Goal: Navigation & Orientation: Find specific page/section

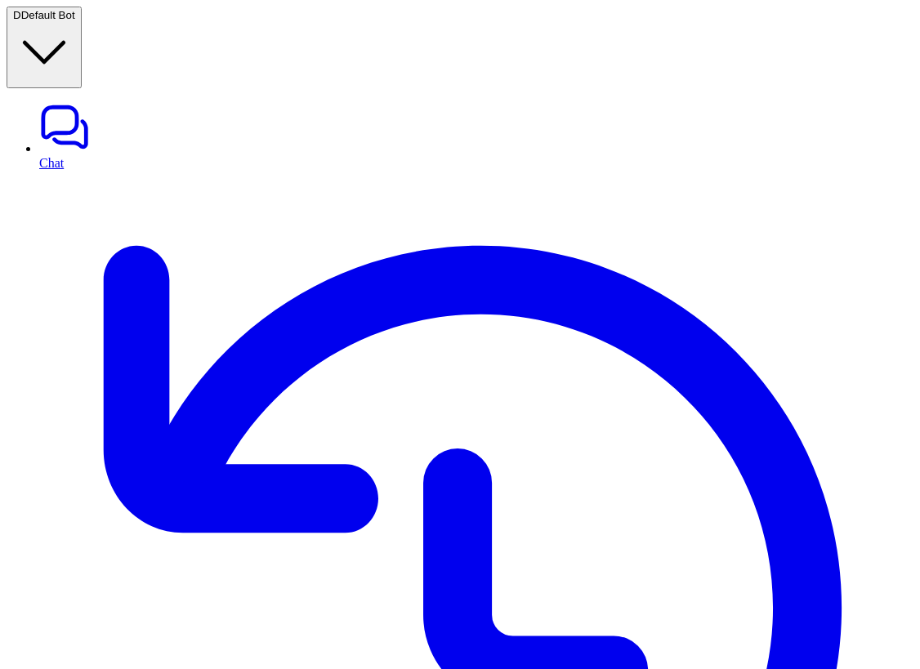
scroll to position [0, 348]
